Goal: Find specific page/section: Find specific page/section

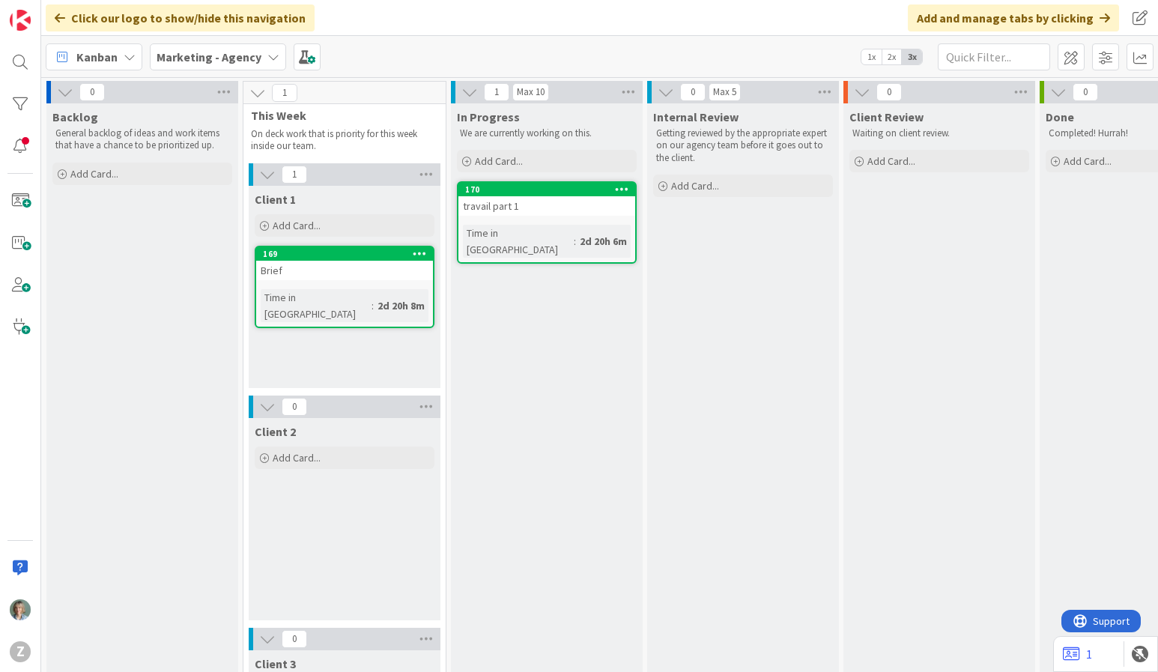
click at [258, 60] on div "Marketing - Agency" at bounding box center [218, 56] width 136 height 27
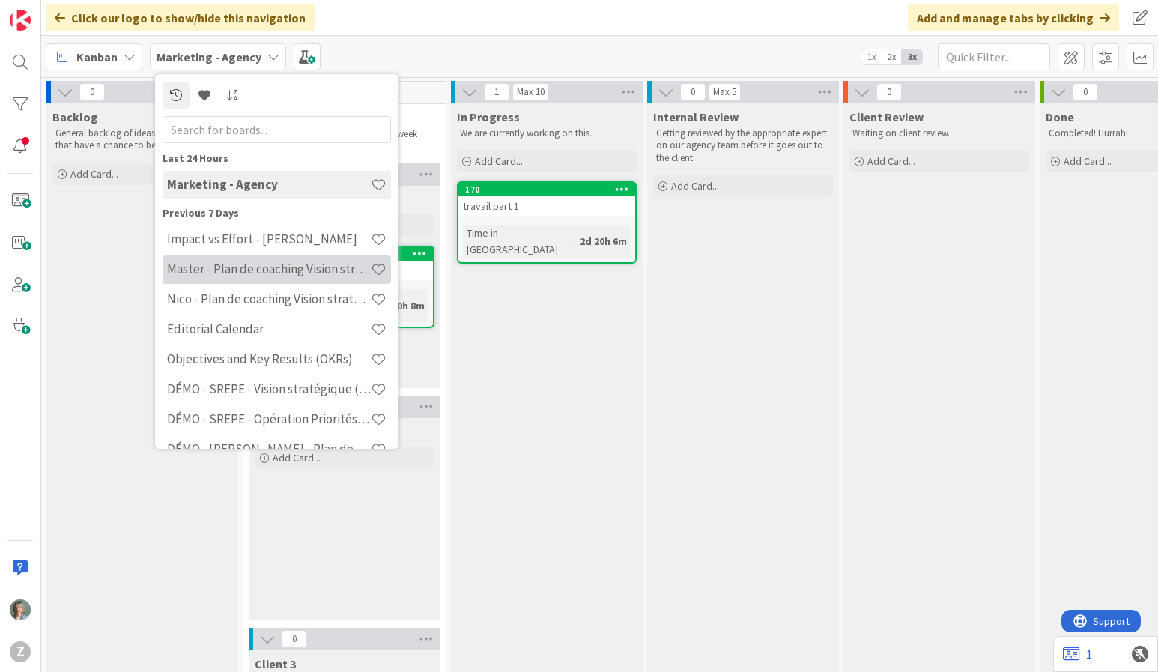
click at [270, 272] on h4 "Master - Plan de coaching Vision stratégique (OKR)" at bounding box center [269, 268] width 204 height 15
